Goal: Task Accomplishment & Management: Manage account settings

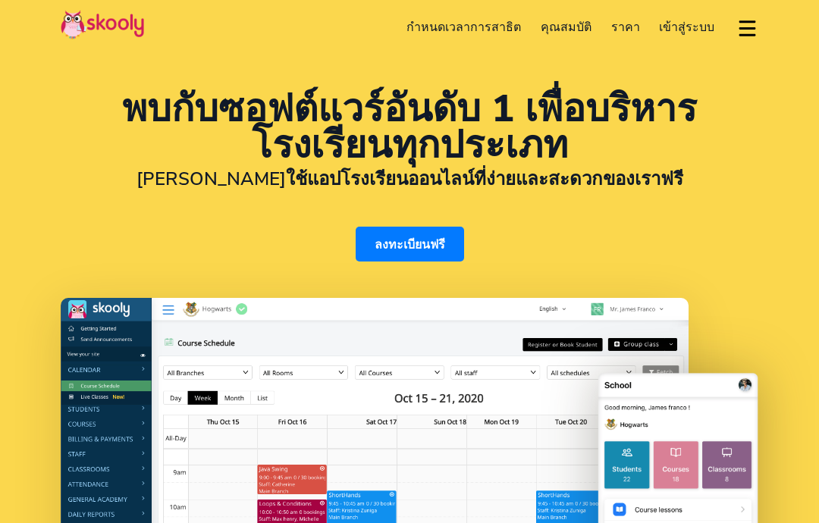
select select "th"
select select "66"
select select "Thailand"
select select "Asia/Bangkok"
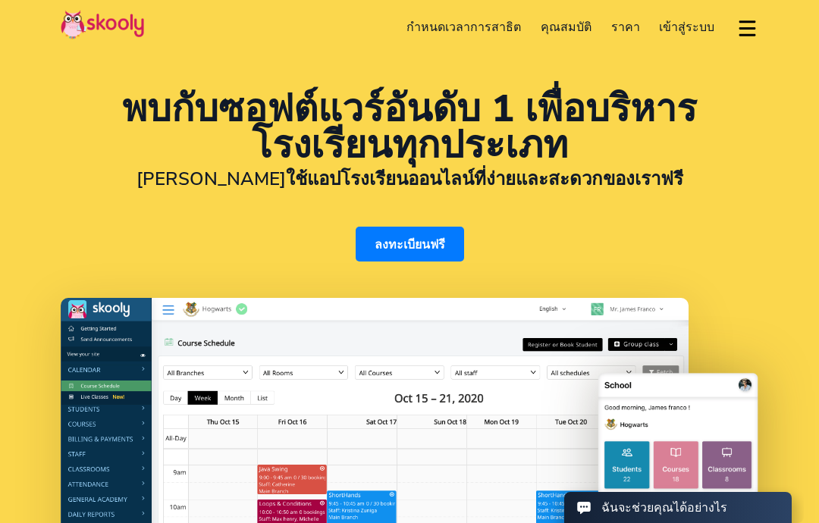
click at [689, 24] on span "เข้าสู่ระบบ" at bounding box center [686, 27] width 55 height 17
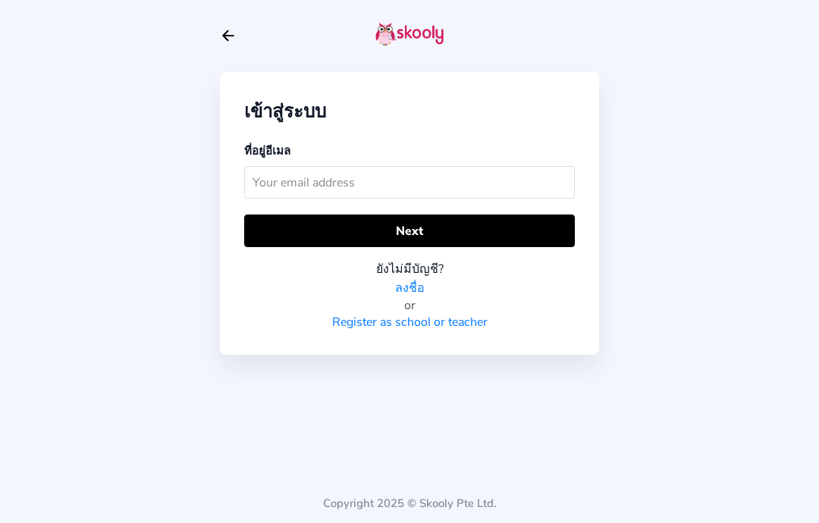
click at [431, 183] on input "text" at bounding box center [409, 182] width 331 height 33
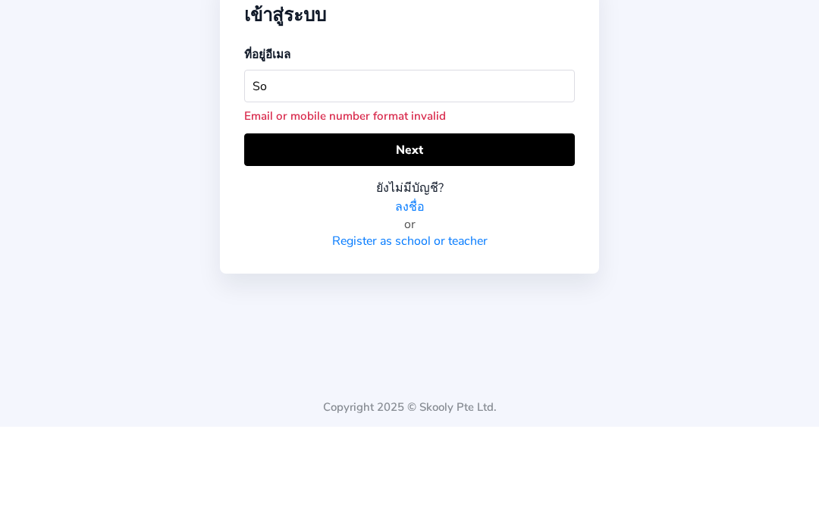
type input "S"
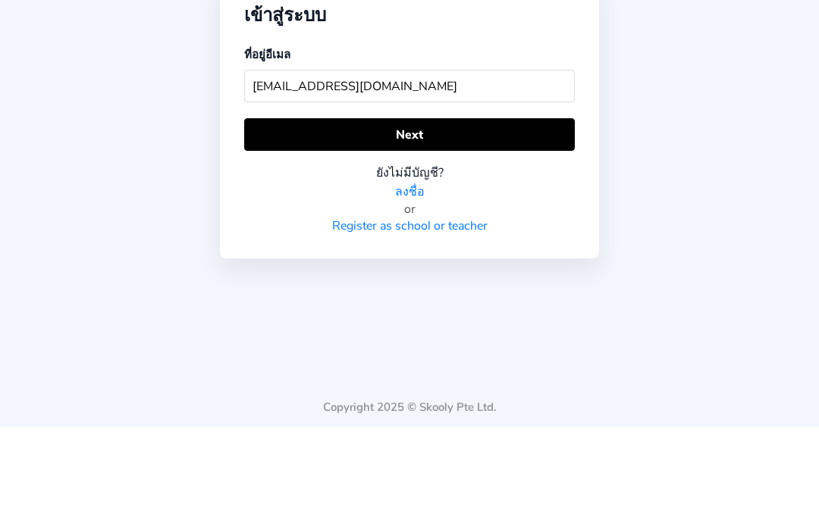
type input "[EMAIL_ADDRESS][DOMAIN_NAME]"
click at [467, 215] on button "Next" at bounding box center [409, 231] width 331 height 33
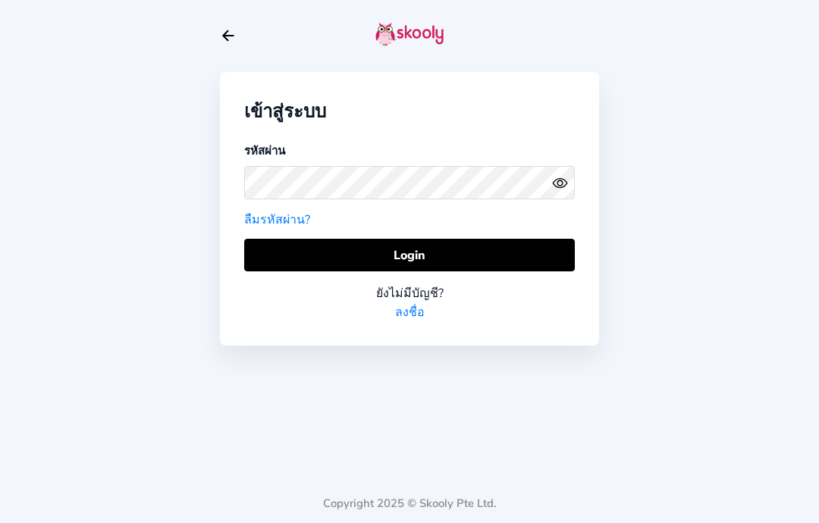
click at [568, 175] on button at bounding box center [563, 183] width 23 height 16
click at [676, 115] on div "เข้าสู่ระบบ รหัสผ่าน ลืมรหัสผ่าน? Login ยังไม่มีบัญชี? ลงชื่อ Copyright 2025 © …" at bounding box center [409, 261] width 819 height 523
click at [510, 239] on button "Login" at bounding box center [409, 255] width 331 height 33
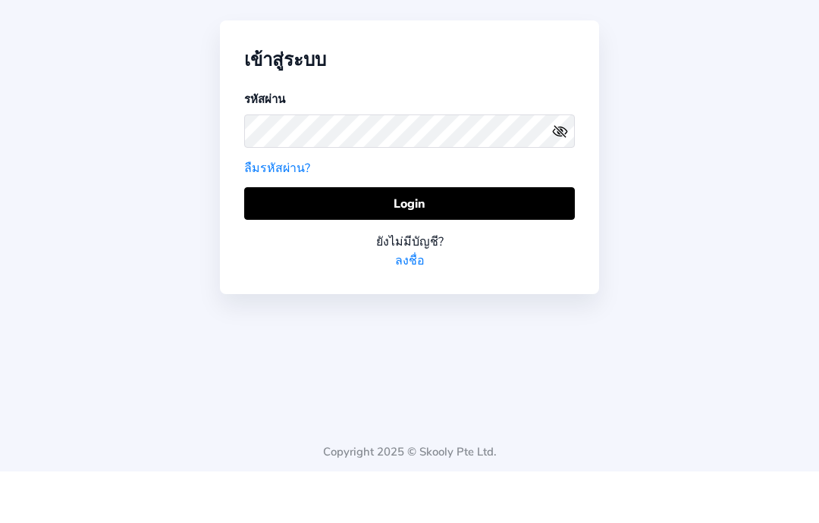
click at [462, 239] on button "Login" at bounding box center [409, 255] width 331 height 33
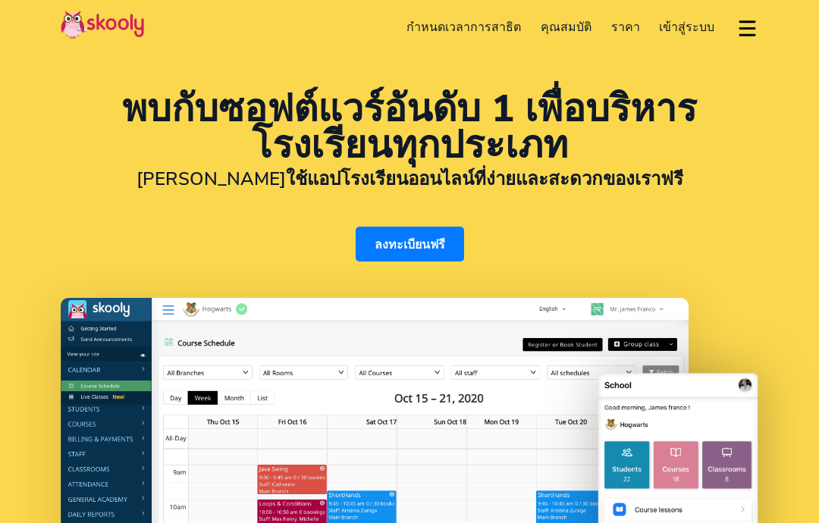
select select "th"
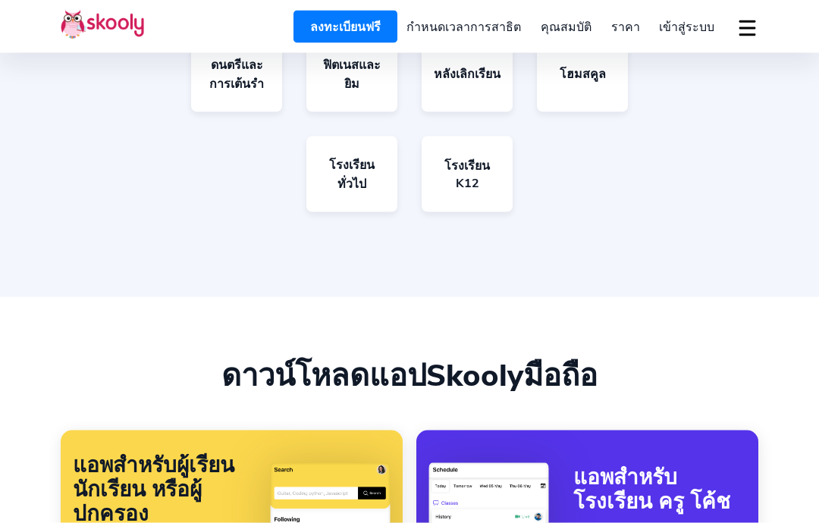
scroll to position [3271, 0]
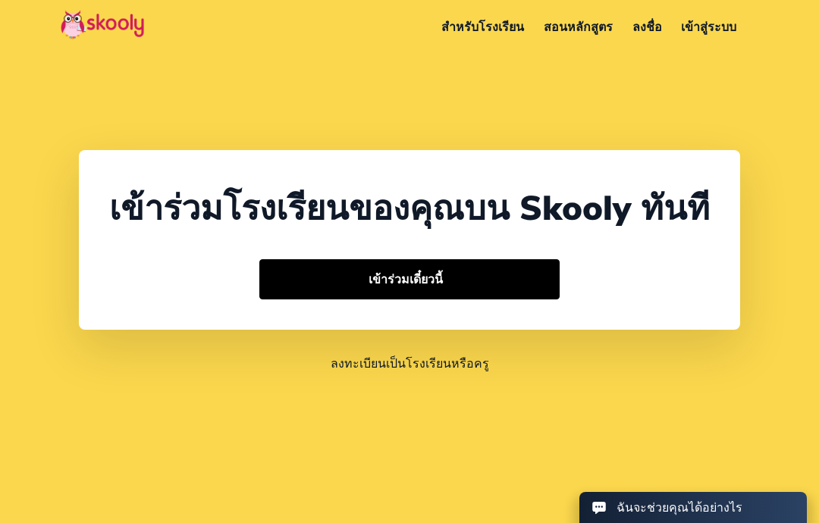
select select "66"
select select "[GEOGRAPHIC_DATA]"
select select "[GEOGRAPHIC_DATA]/[GEOGRAPHIC_DATA]"
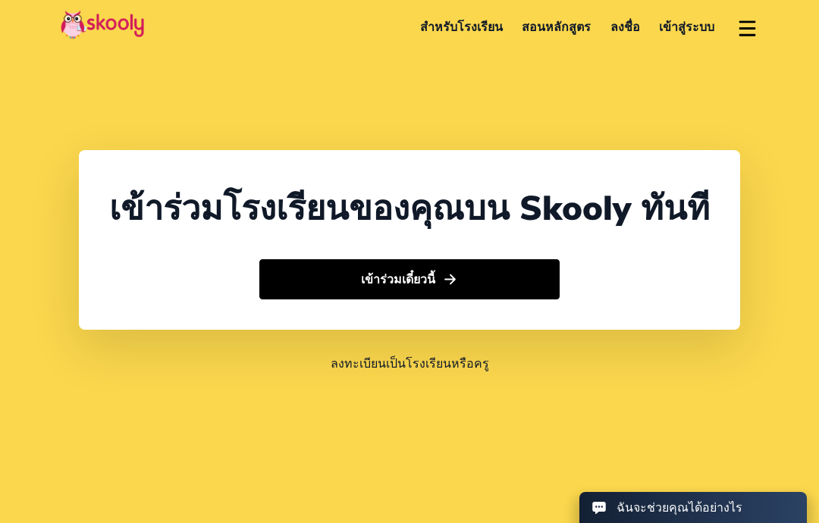
click at [439, 300] on button "เข้าร่วมเดี๋ยวนี้" at bounding box center [409, 279] width 300 height 40
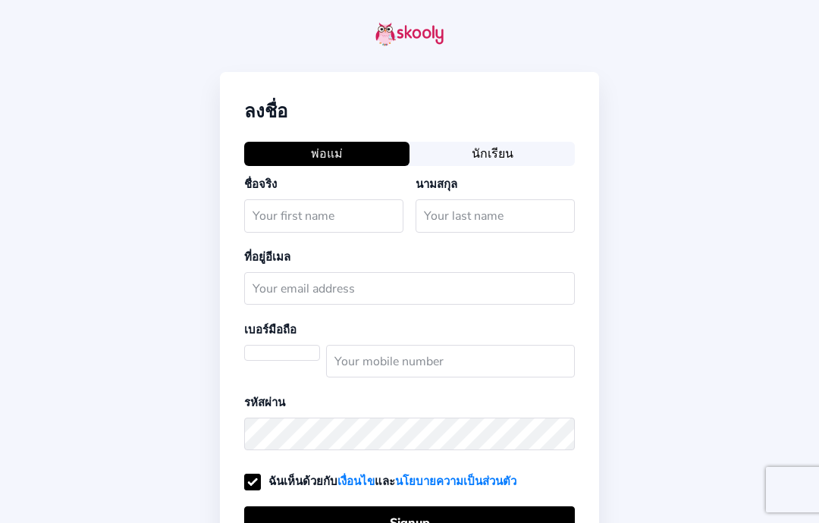
select select "TH"
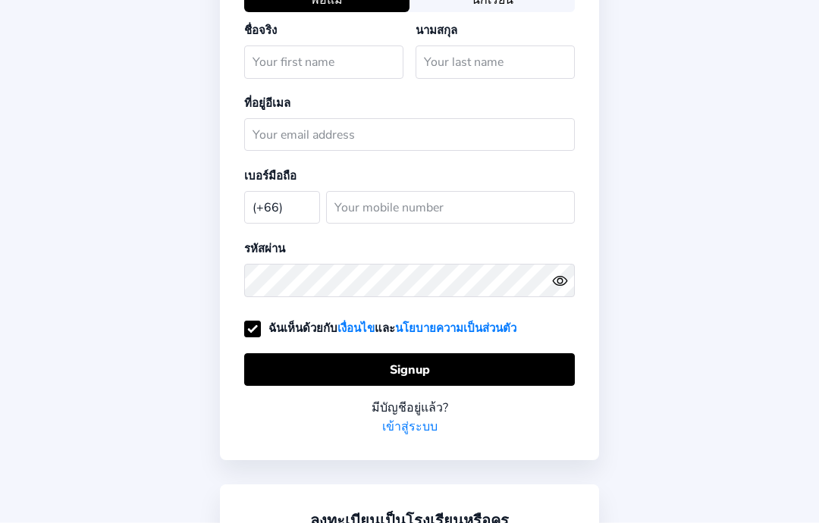
scroll to position [168, 0]
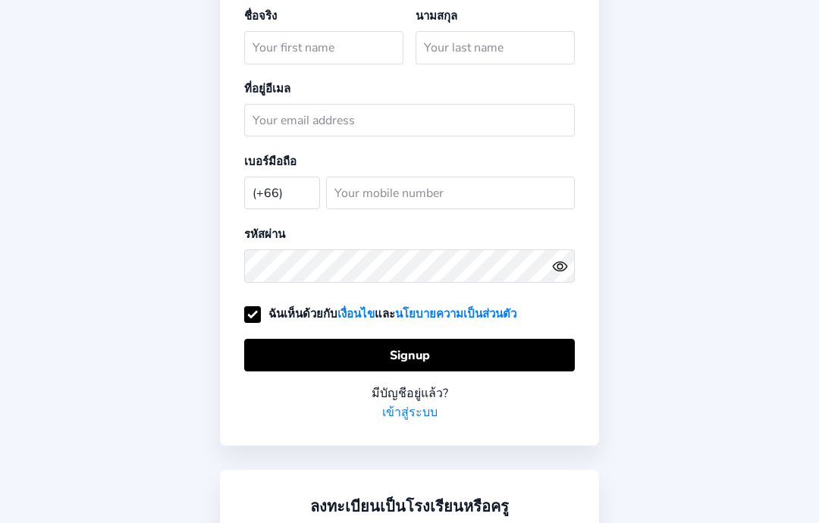
click at [417, 418] on link "เข้าสู่ระบบ" at bounding box center [409, 412] width 55 height 19
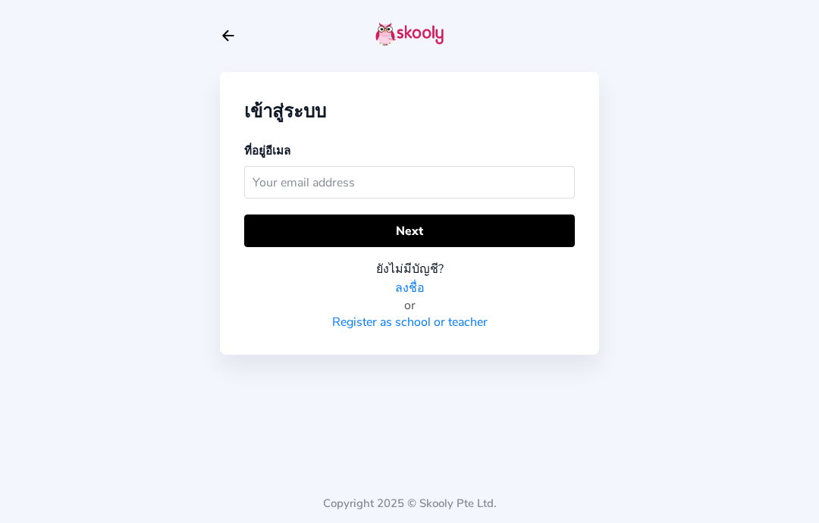
scroll to position [61, 0]
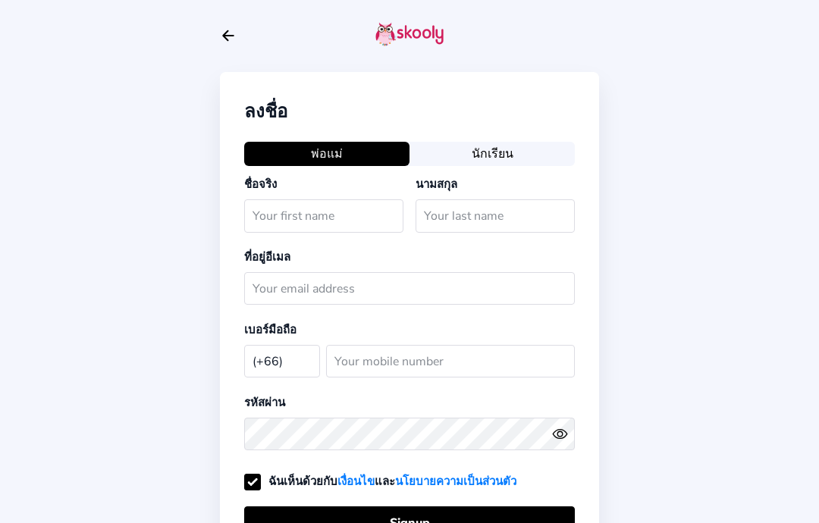
select select "TH"
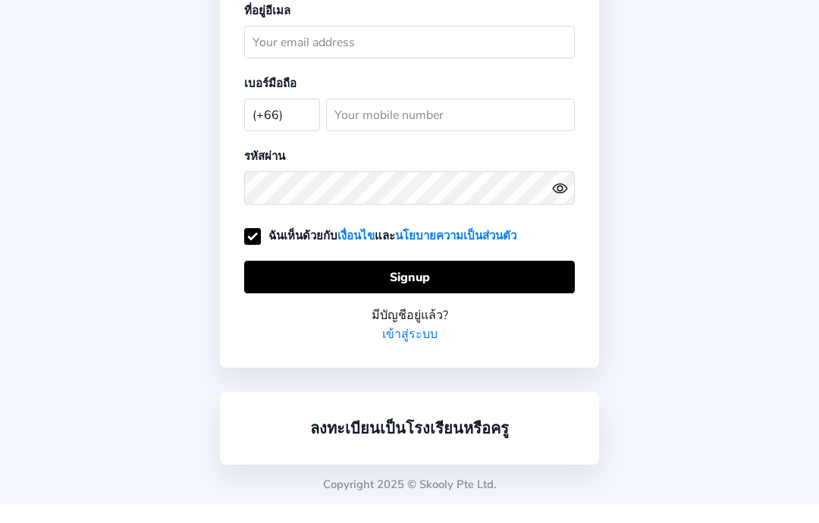
click at [411, 352] on link "เข้าสู่ระบบ" at bounding box center [409, 353] width 55 height 19
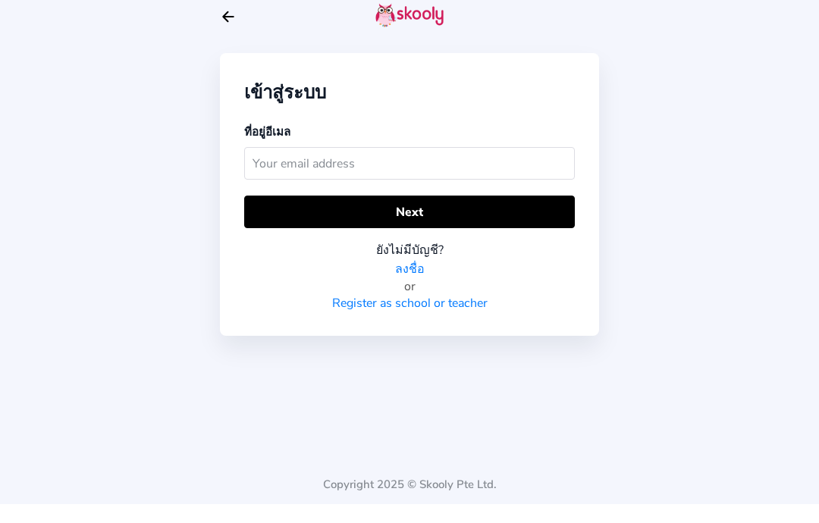
scroll to position [61, 0]
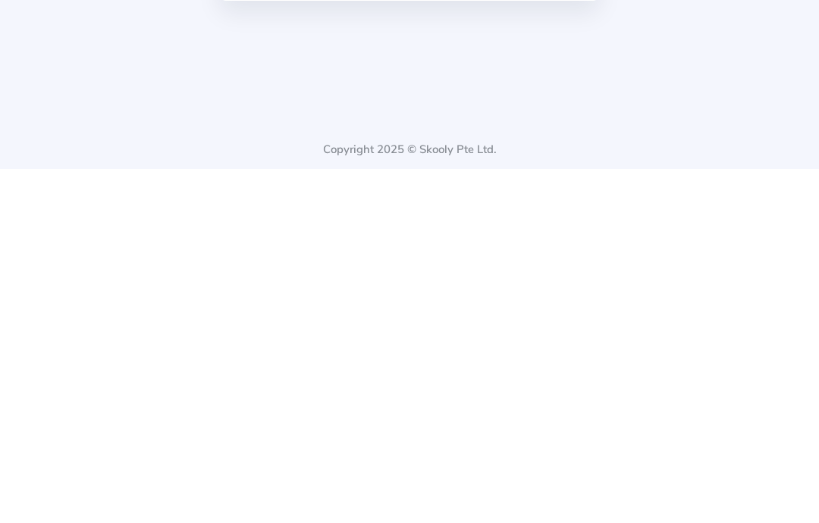
click at [88, 101] on div "เข้าสู่ระบบ ที่อยู่อีเมล Next ยังไม่มีบัญชี? ลงชื่อ or Register as school or te…" at bounding box center [409, 261] width 819 height 523
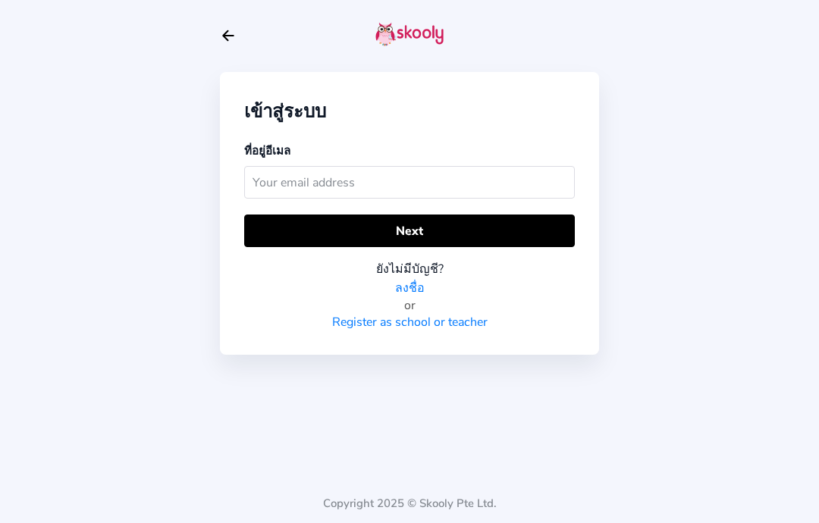
scroll to position [0, 0]
click at [344, 175] on input "text" at bounding box center [409, 182] width 331 height 33
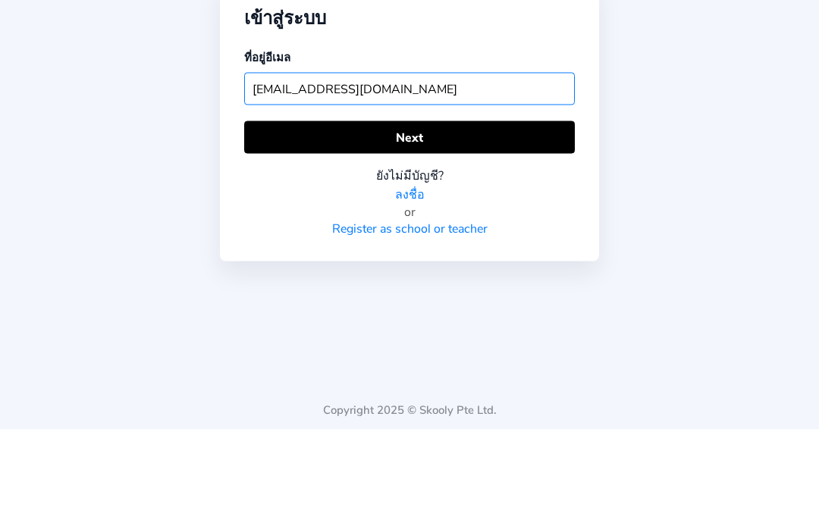
type input "Socth.skooly@gmail.com"
click at [420, 215] on button "Next" at bounding box center [409, 231] width 331 height 33
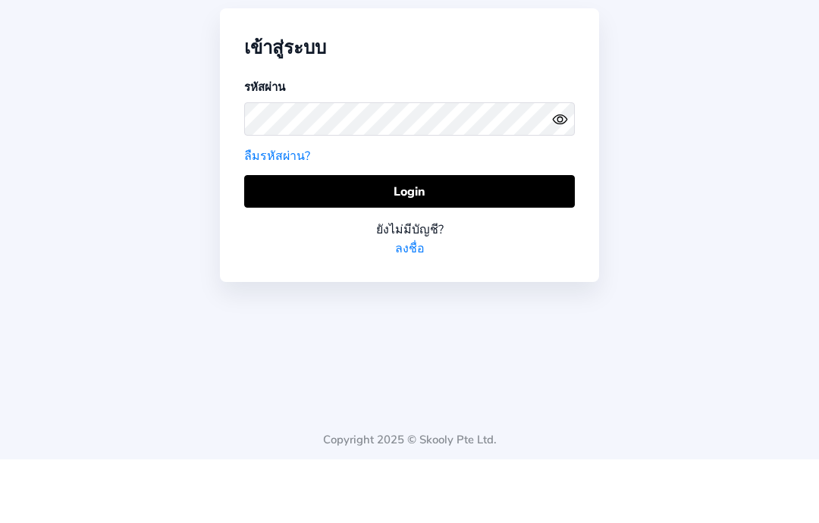
click at [425, 239] on button "Login" at bounding box center [409, 255] width 331 height 33
